Goal: Information Seeking & Learning: Learn about a topic

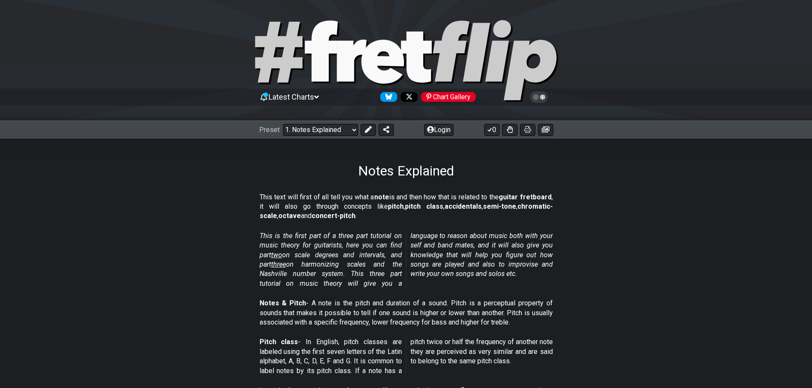
select select "/musical-notes-explained"
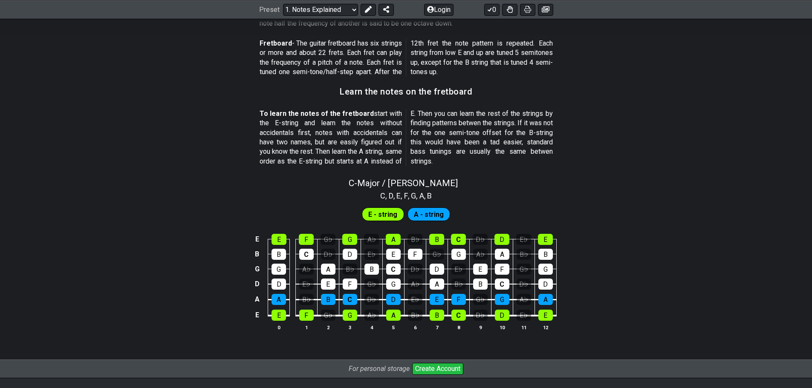
scroll to position [713, 0]
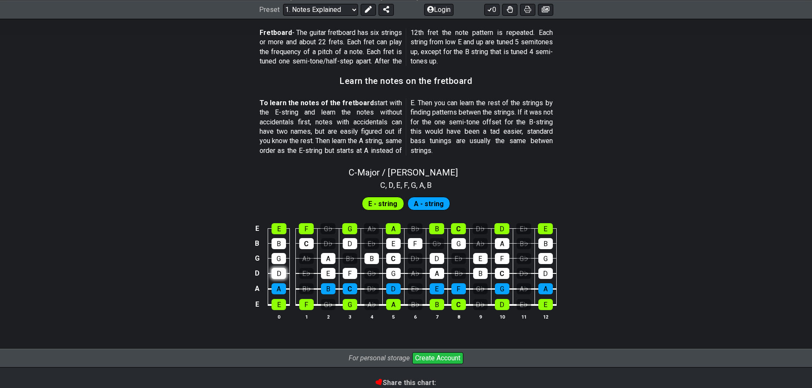
click at [283, 271] on div "D" at bounding box center [278, 273] width 14 height 11
click at [278, 270] on div "D" at bounding box center [278, 273] width 14 height 11
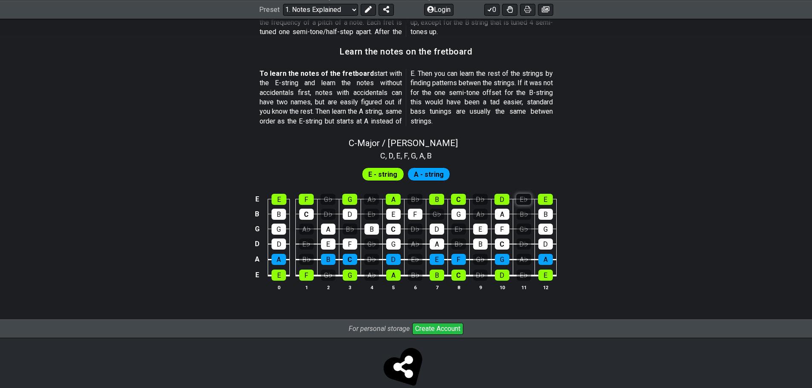
scroll to position [759, 0]
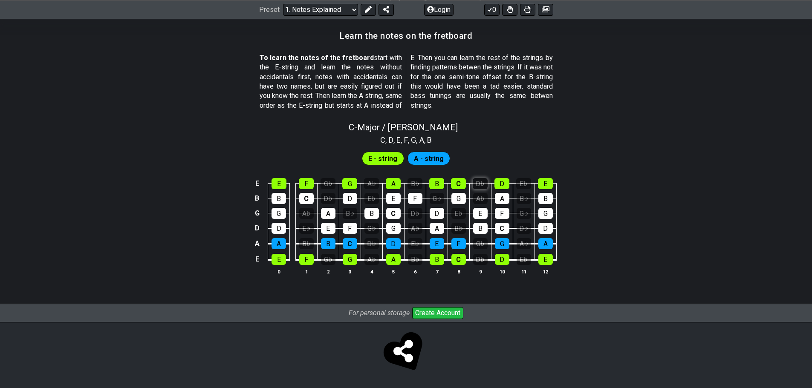
click at [479, 182] on div "D♭" at bounding box center [480, 183] width 15 height 11
click at [484, 184] on div "D♭" at bounding box center [480, 183] width 15 height 11
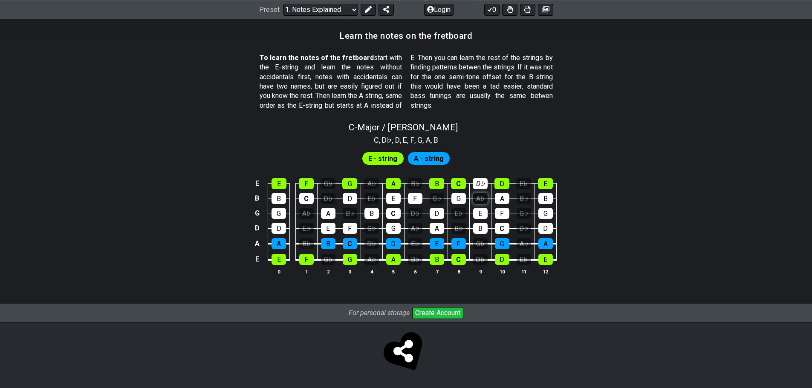
click at [479, 199] on div "A♭" at bounding box center [480, 198] width 14 height 11
click at [477, 179] on div "D♭" at bounding box center [480, 183] width 15 height 11
click at [480, 182] on div "D♭" at bounding box center [480, 183] width 15 height 11
click at [478, 182] on div "D♭" at bounding box center [480, 183] width 15 height 11
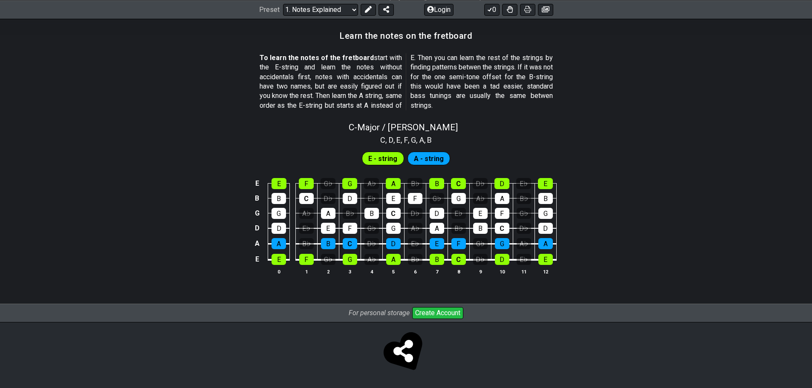
click at [571, 131] on div "C - Major / Ionian" at bounding box center [406, 124] width 812 height 15
select select "C"
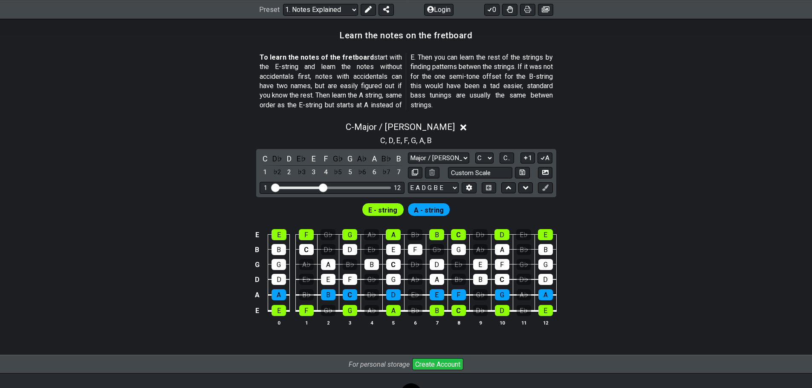
click at [423, 139] on span "A" at bounding box center [421, 141] width 5 height 12
click at [460, 127] on icon at bounding box center [463, 127] width 6 height 6
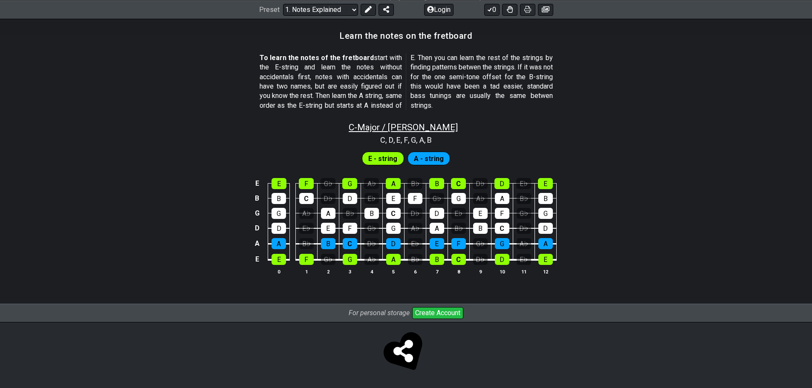
click at [436, 128] on span "C - Major / Ionian" at bounding box center [403, 127] width 109 height 10
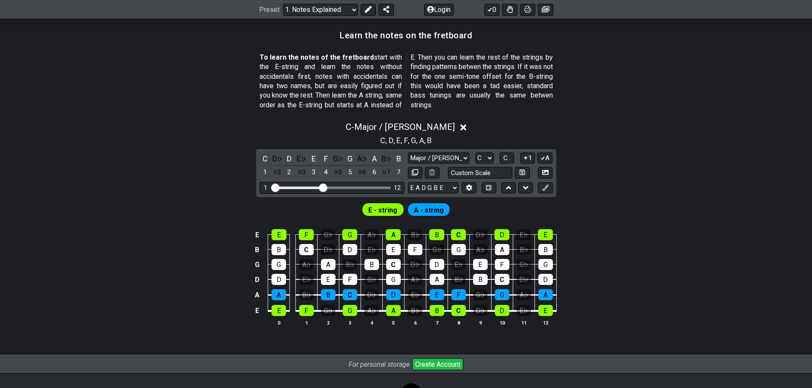
click at [423, 207] on span "A - string" at bounding box center [429, 210] width 30 height 12
click at [383, 208] on span "E - string" at bounding box center [382, 210] width 29 height 12
click at [257, 293] on td "A" at bounding box center [257, 295] width 10 height 16
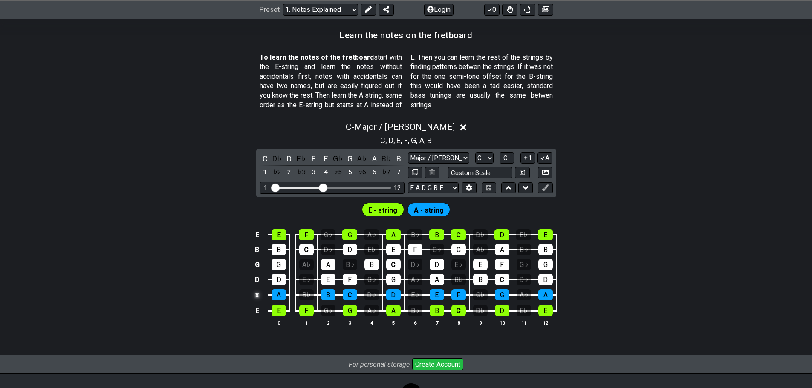
click at [253, 296] on td "x" at bounding box center [257, 295] width 10 height 16
click at [260, 297] on td "o" at bounding box center [257, 295] width 10 height 16
click at [261, 297] on td at bounding box center [257, 295] width 10 height 16
click at [679, 231] on div "E E F G♭ G A♭ A B♭ B C D♭ D E♭ E B B C D♭ D E♭ E F G♭ G A♭ A B♭ B G G A♭ A B♭ B…" at bounding box center [406, 278] width 812 height 120
click at [525, 189] on icon at bounding box center [526, 187] width 6 height 3
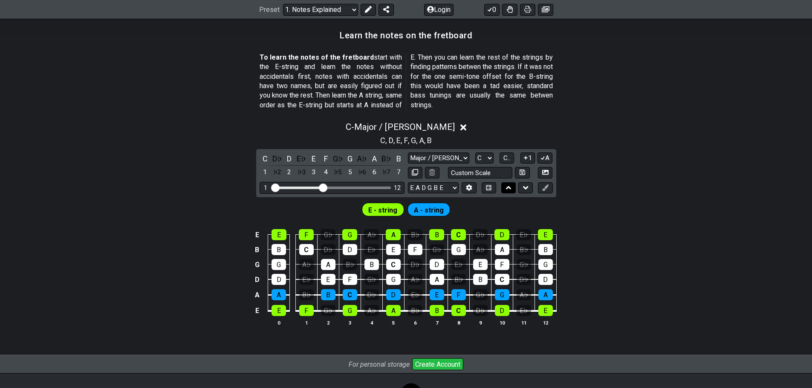
click at [510, 187] on icon at bounding box center [509, 188] width 6 height 9
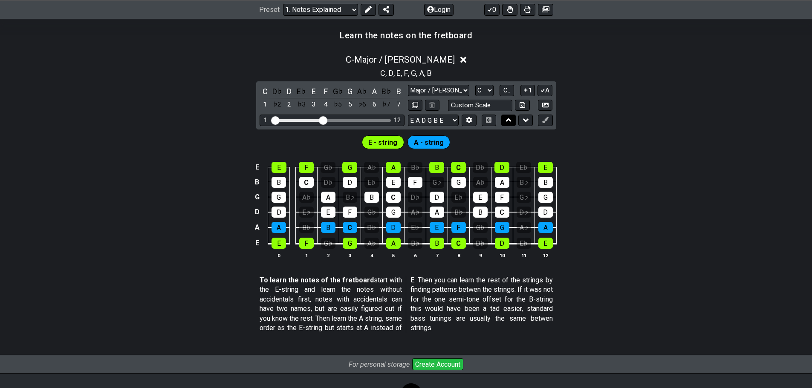
click at [510, 187] on td "F" at bounding box center [502, 189] width 22 height 15
click at [523, 120] on icon at bounding box center [526, 120] width 6 height 9
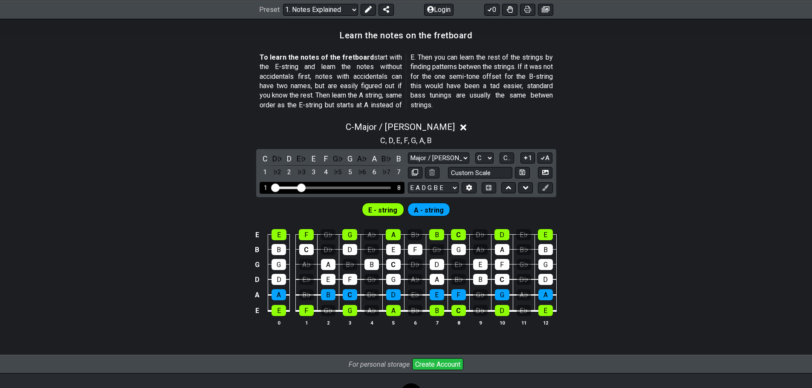
drag, startPoint x: 323, startPoint y: 185, endPoint x: 302, endPoint y: 183, distance: 21.4
click at [302, 187] on input "Visible fret range" at bounding box center [331, 187] width 121 height 0
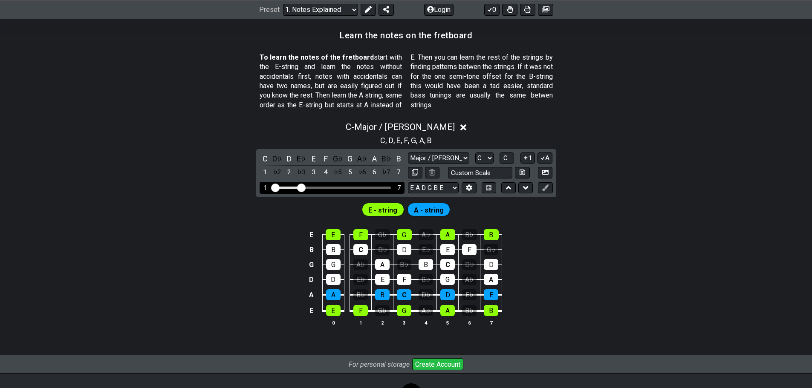
drag, startPoint x: 302, startPoint y: 183, endPoint x: 357, endPoint y: 184, distance: 54.6
click at [356, 184] on div "1 7" at bounding box center [332, 188] width 145 height 12
drag, startPoint x: 303, startPoint y: 186, endPoint x: 358, endPoint y: 187, distance: 55.0
click at [358, 187] on input "Visible fret range" at bounding box center [331, 187] width 121 height 0
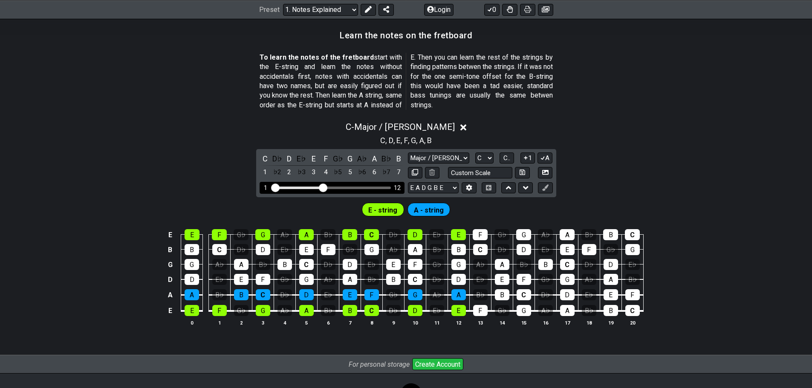
drag, startPoint x: 355, startPoint y: 187, endPoint x: 324, endPoint y: 185, distance: 30.8
click at [324, 187] on input "Visible fret range" at bounding box center [331, 187] width 121 height 0
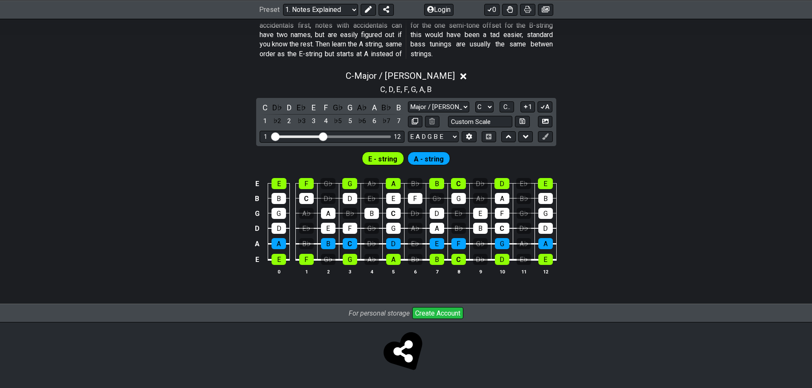
scroll to position [725, 0]
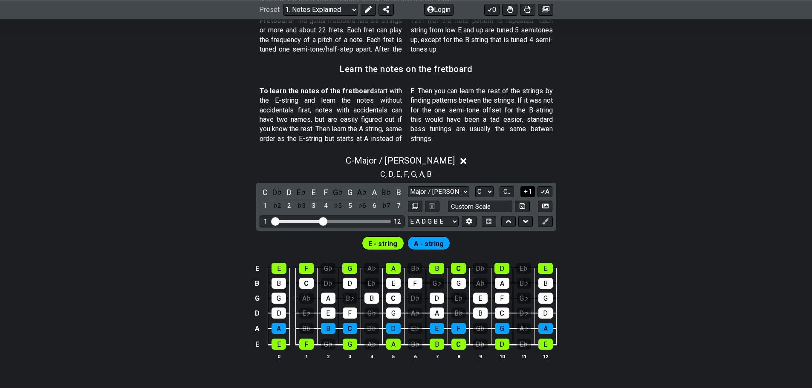
click at [526, 194] on icon at bounding box center [526, 191] width 8 height 6
click at [526, 191] on icon at bounding box center [525, 192] width 5 height 4
click at [526, 191] on icon at bounding box center [526, 191] width 8 height 6
click at [526, 191] on icon at bounding box center [525, 192] width 5 height 4
click at [505, 190] on span "C.." at bounding box center [506, 192] width 7 height 8
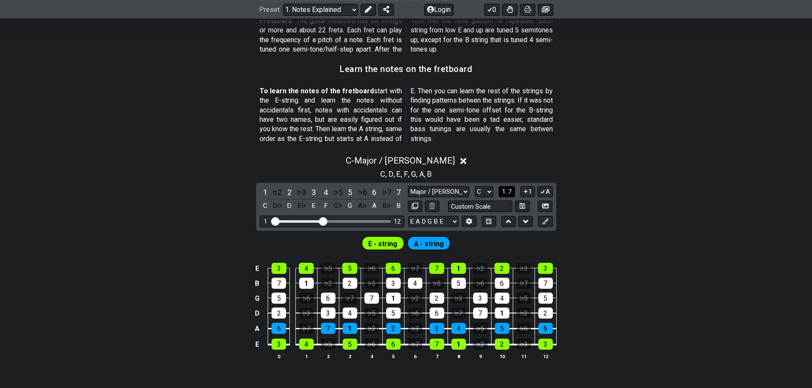
click at [505, 190] on span "1..7" at bounding box center [507, 192] width 10 height 8
click at [505, 190] on span "..." at bounding box center [507, 192] width 4 height 8
click at [505, 190] on span "C.." at bounding box center [506, 192] width 7 height 8
click at [505, 190] on span "1..7" at bounding box center [507, 192] width 10 height 8
click at [512, 191] on button "..." at bounding box center [506, 192] width 14 height 12
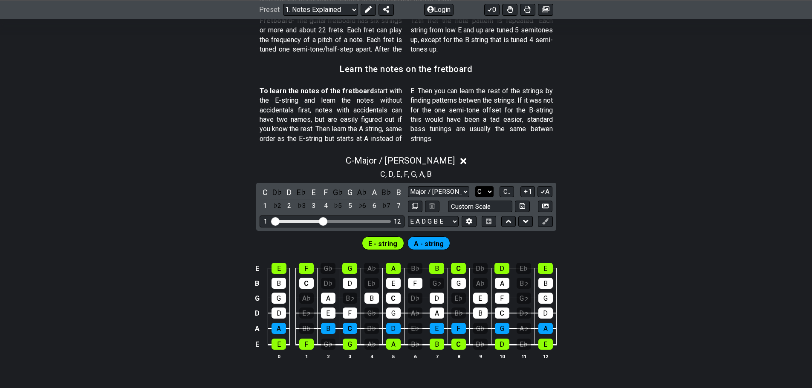
click at [483, 192] on select "A♭ A A♯ B♭ B C C♯ D♭ D D♯ E♭ E F F♯ G♭ G G♯" at bounding box center [484, 192] width 18 height 12
select select "Db"
click at [475, 186] on select "A♭ A A♯ B♭ B C C♯ D♭ D D♯ E♭ E F F♯ G♭ G G♯" at bounding box center [484, 192] width 18 height 12
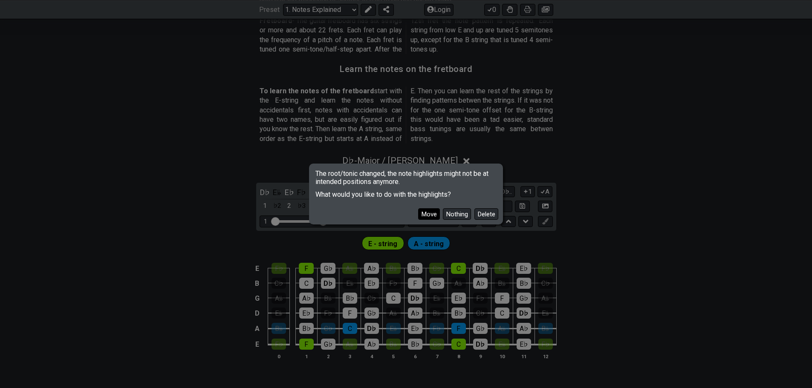
click at [424, 212] on button "Move" at bounding box center [429, 214] width 22 height 12
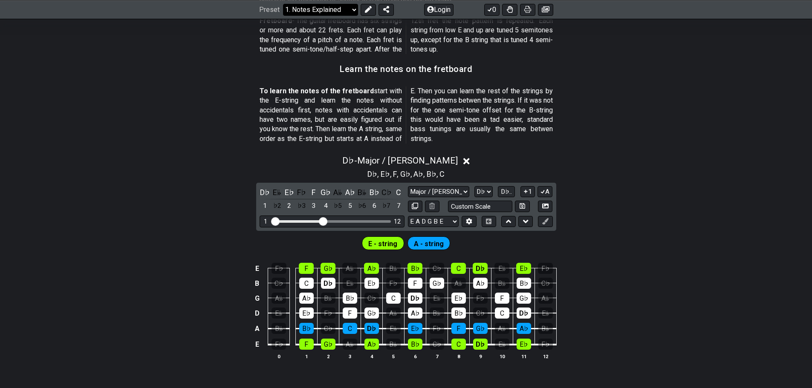
click at [338, 11] on select "Welcome to #fretflip! Initial Preset Custom Preset Minor Pentatonic Major Penta…" at bounding box center [320, 9] width 75 height 12
click at [283, 3] on select "Welcome to #fretflip! Initial Preset Custom Preset Minor Pentatonic Major Penta…" at bounding box center [320, 9] width 75 height 12
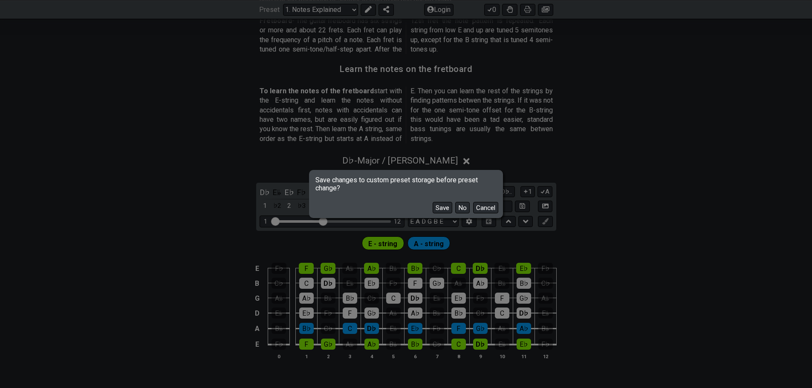
click at [459, 205] on button "No" at bounding box center [462, 208] width 14 height 12
select select "/scale-degrees-and-intervals"
